Goal: Task Accomplishment & Management: Use online tool/utility

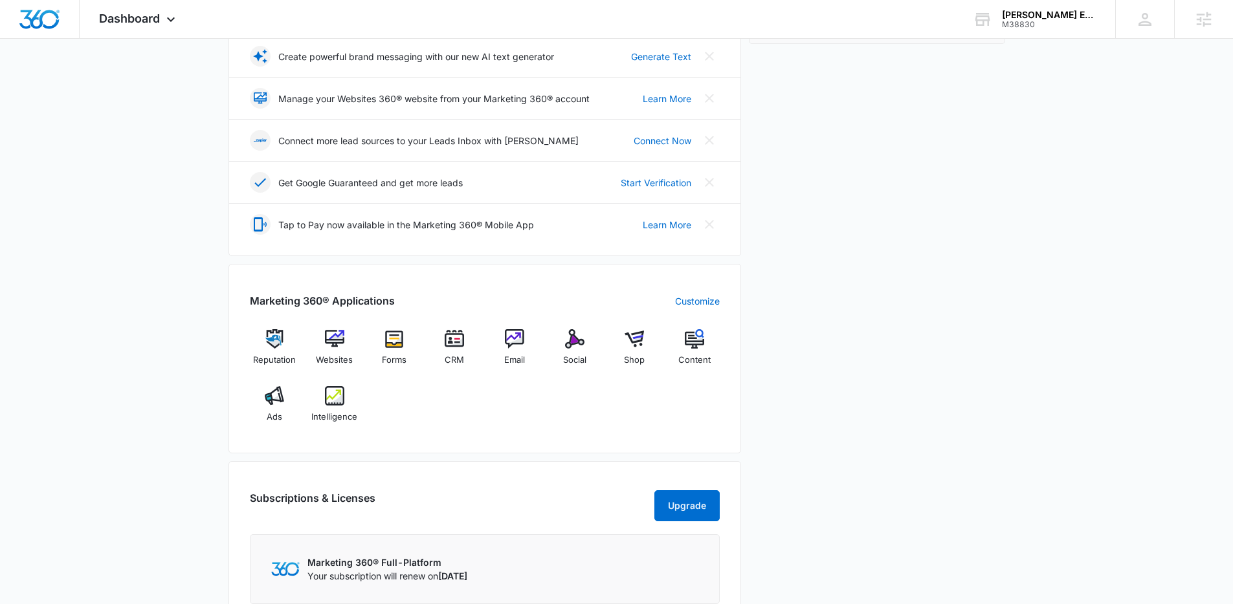
scroll to position [398, 0]
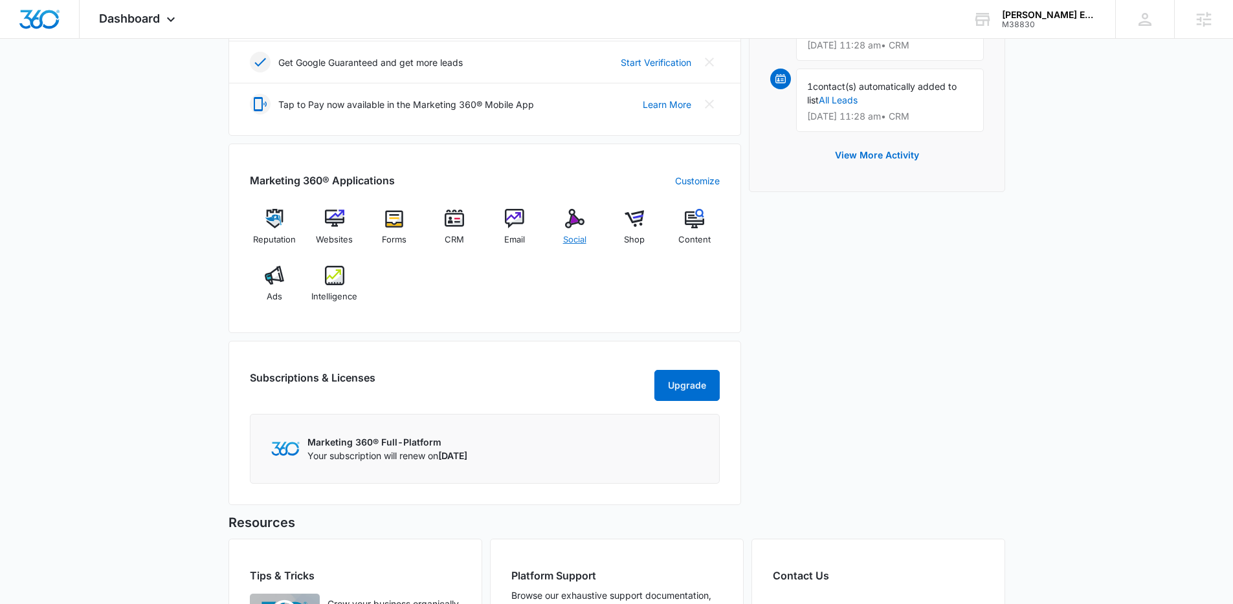
click at [584, 237] on span "Social" at bounding box center [574, 240] width 23 height 13
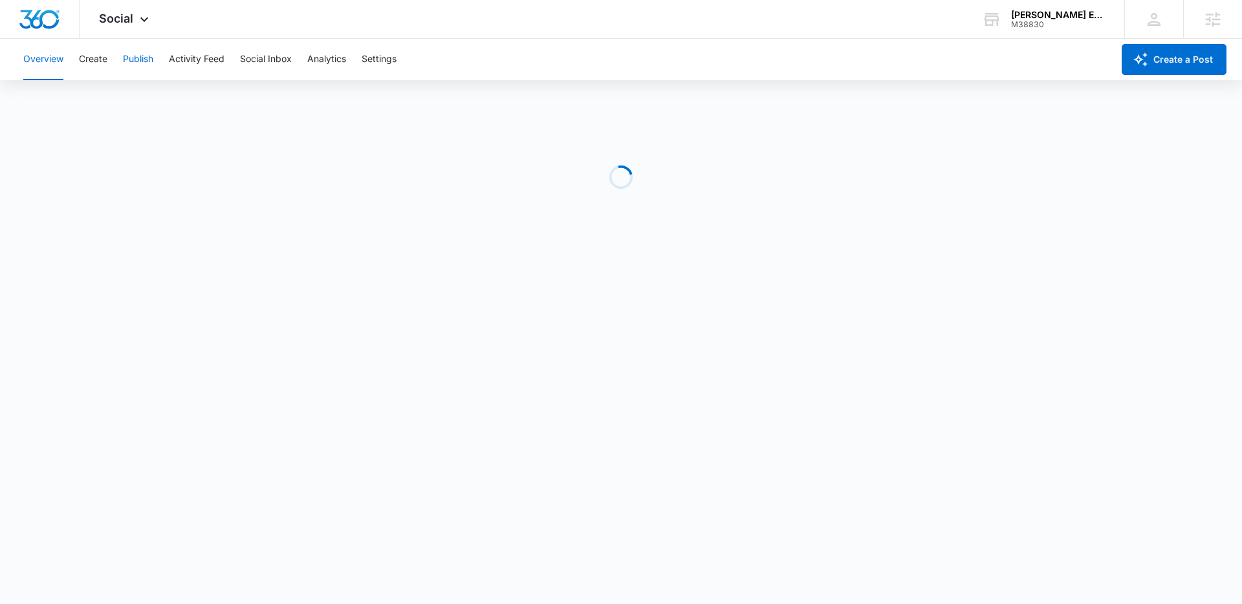
click at [138, 58] on button "Publish" at bounding box center [138, 59] width 30 height 41
click at [142, 56] on button "Publish" at bounding box center [138, 59] width 30 height 41
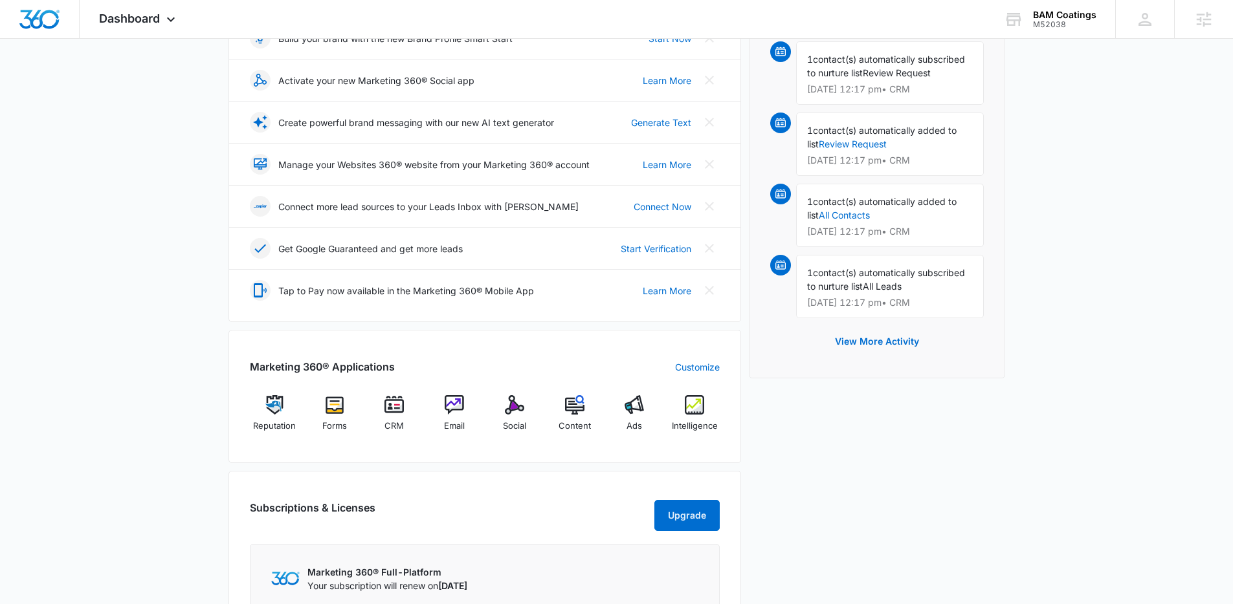
scroll to position [213, 0]
click at [506, 423] on span "Social" at bounding box center [514, 425] width 23 height 13
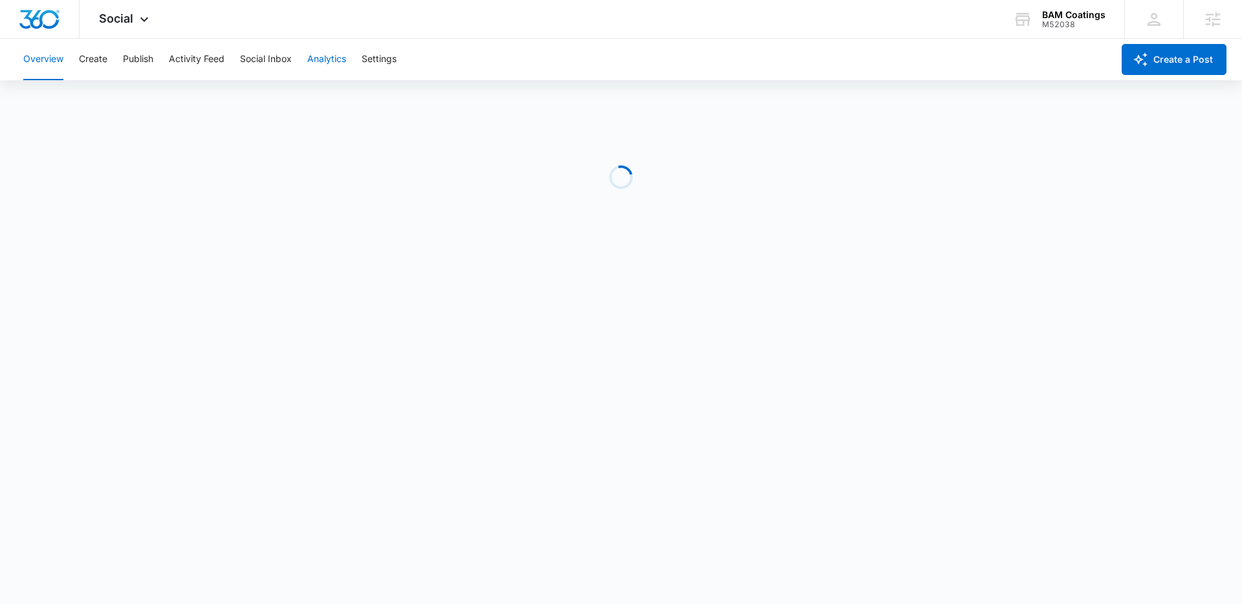
click at [338, 65] on button "Analytics" at bounding box center [326, 59] width 39 height 41
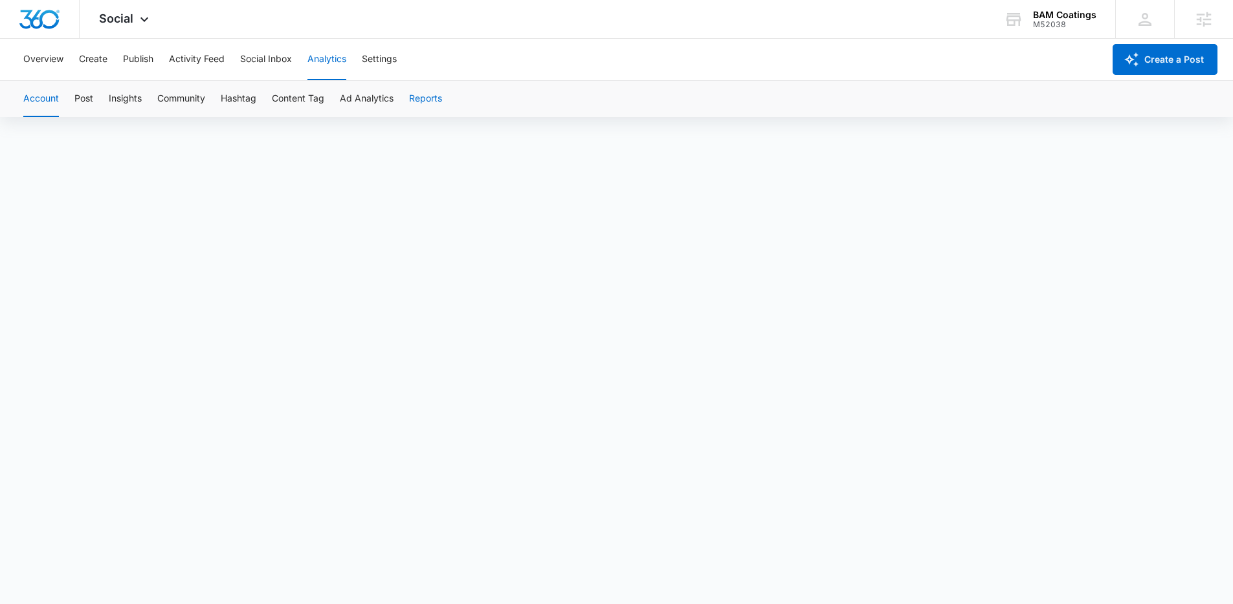
click at [418, 94] on button "Reports" at bounding box center [425, 99] width 33 height 36
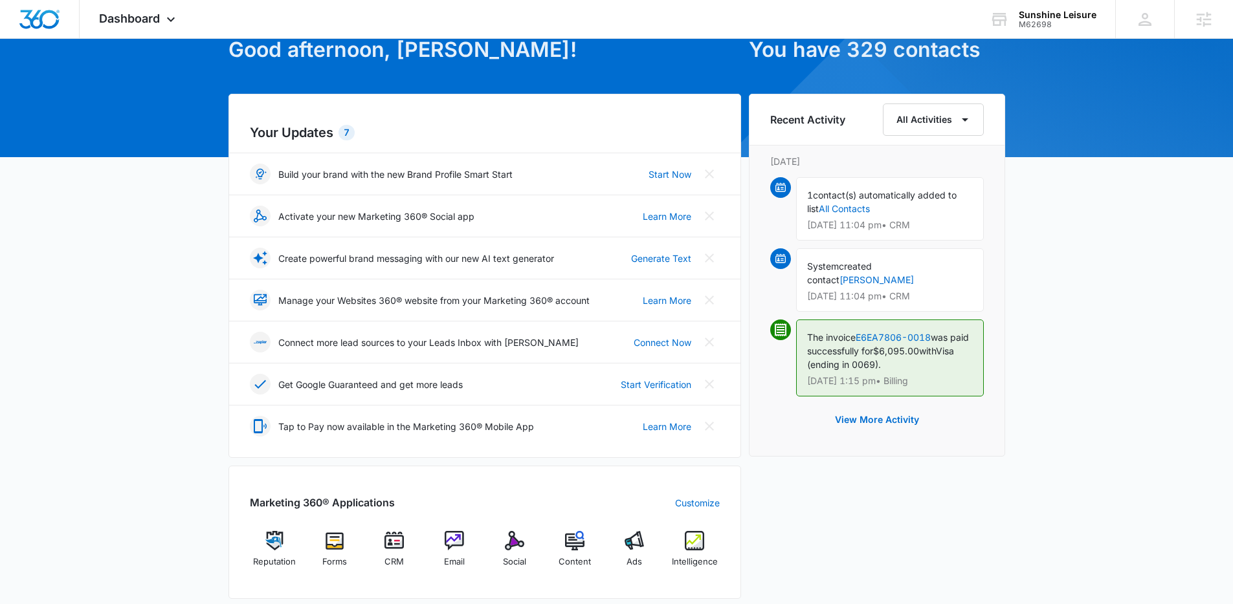
scroll to position [278, 0]
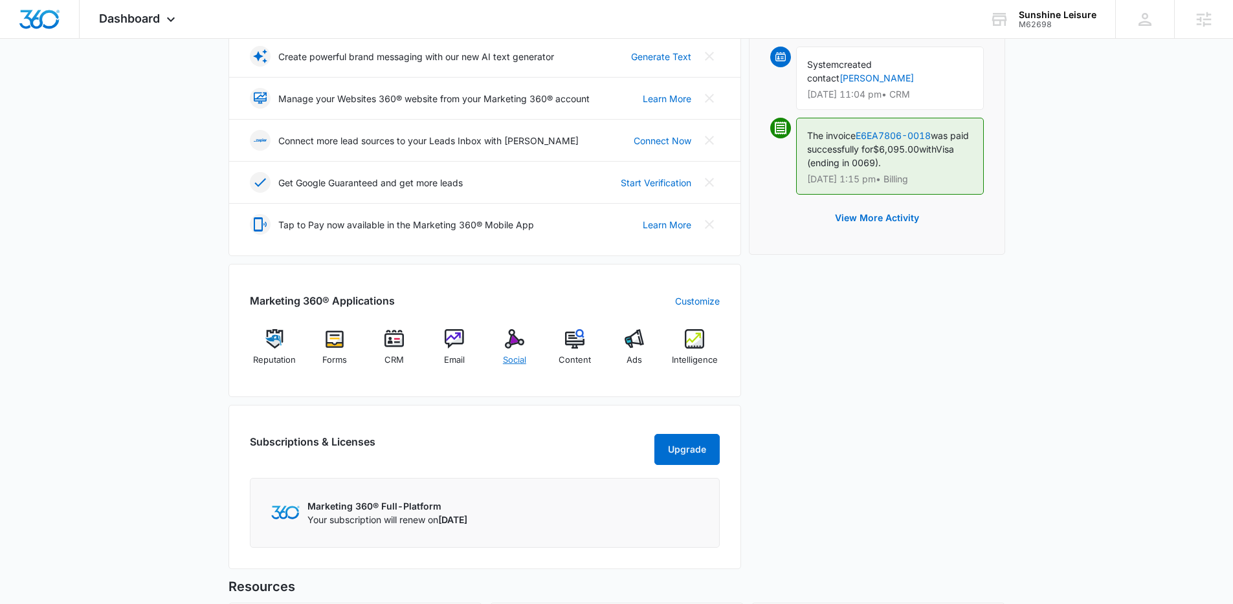
click at [521, 351] on div "Social" at bounding box center [515, 352] width 50 height 47
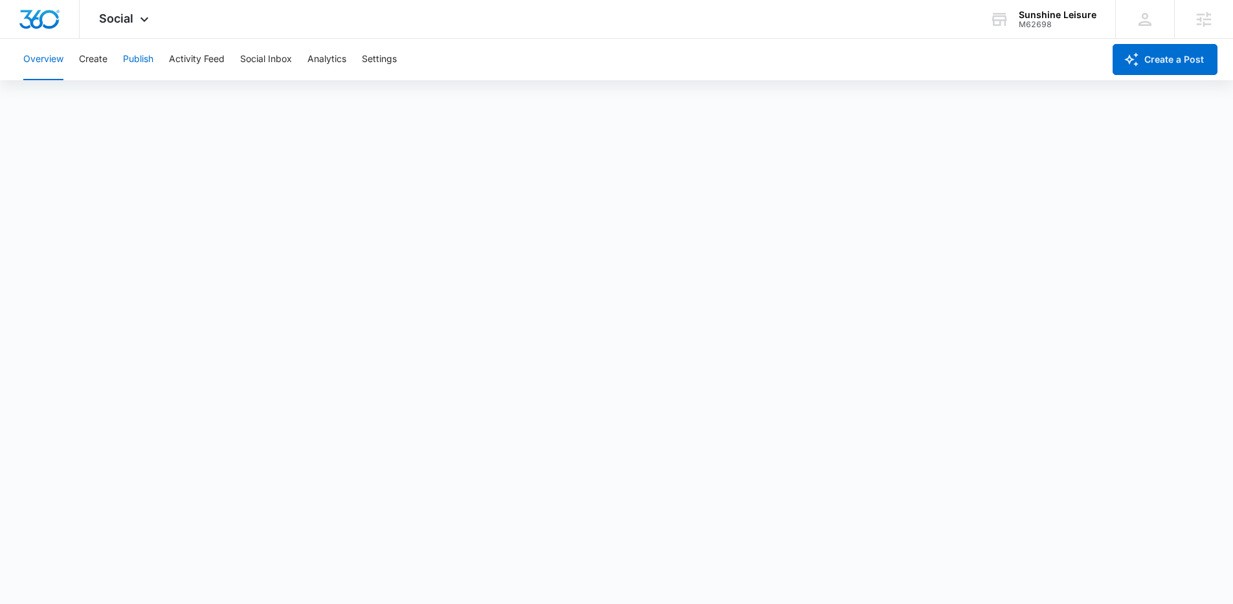
click at [142, 62] on button "Publish" at bounding box center [138, 59] width 30 height 41
click at [328, 60] on button "Analytics" at bounding box center [326, 59] width 39 height 41
click at [412, 98] on button "Reports" at bounding box center [425, 99] width 33 height 36
click at [131, 49] on button "Publish" at bounding box center [138, 59] width 30 height 41
